Goal: Check status: Check status

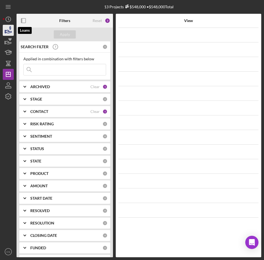
click at [10, 32] on icon "button" at bounding box center [8, 30] width 14 height 14
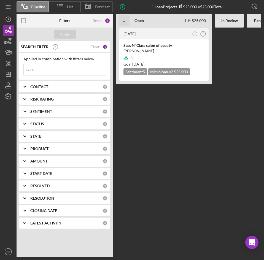
click at [43, 67] on input "sass" at bounding box center [65, 69] width 82 height 11
click at [45, 67] on input "sass" at bounding box center [65, 69] width 82 height 11
type input "s"
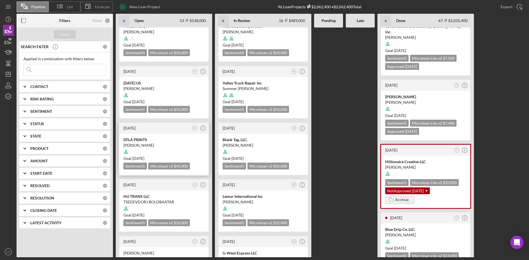
scroll to position [28, 0]
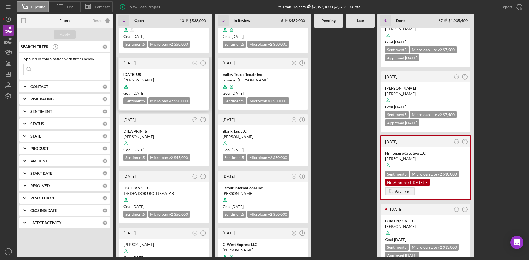
click at [149, 87] on div at bounding box center [163, 86] width 81 height 10
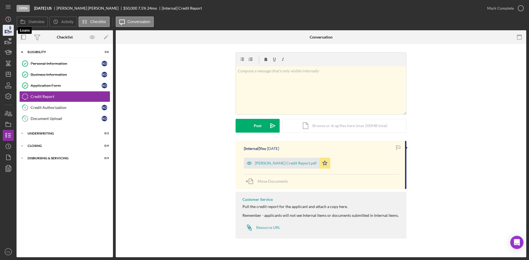
click at [12, 35] on icon "button" at bounding box center [8, 30] width 14 height 14
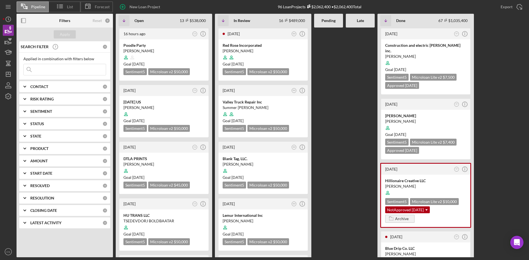
click at [81, 71] on input at bounding box center [65, 69] width 82 height 11
click at [32, 35] on div "Apply" at bounding box center [65, 35] width 96 height 14
click at [59, 67] on input at bounding box center [65, 69] width 82 height 11
